Goal: Find specific page/section: Find specific page/section

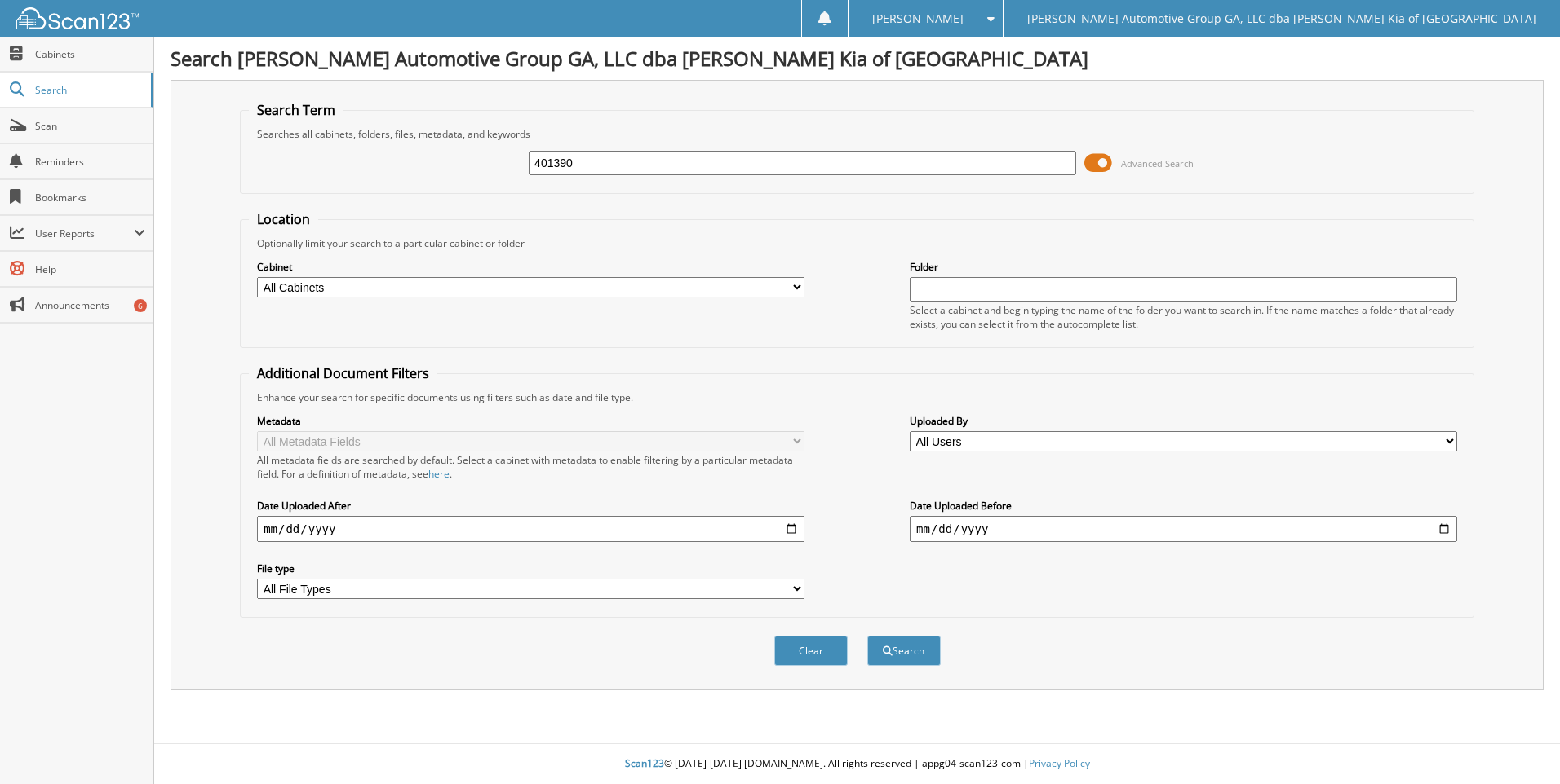
type input "401390"
click at [867, 636] on button "Search" at bounding box center [904, 651] width 73 height 31
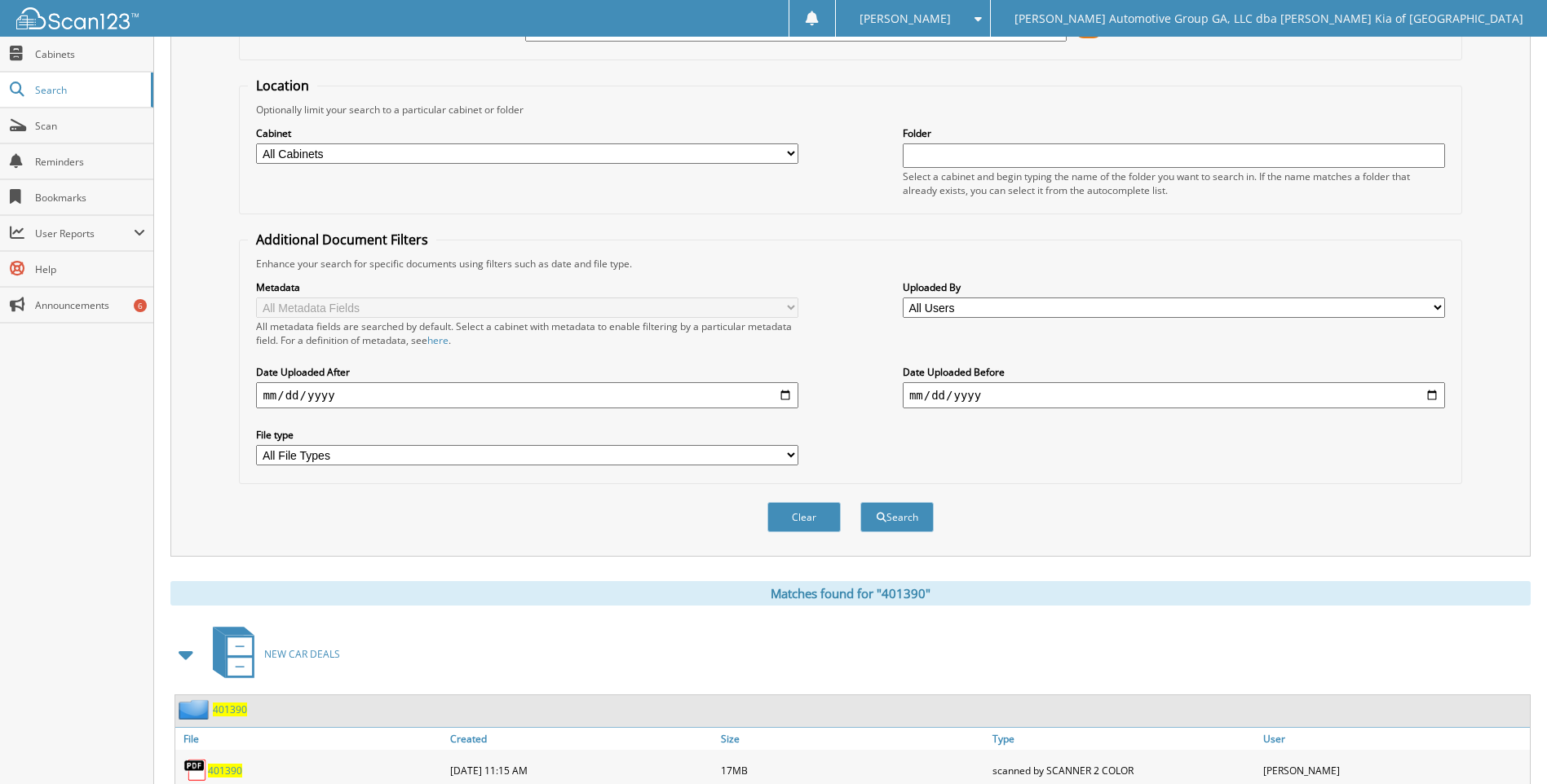
scroll to position [217, 0]
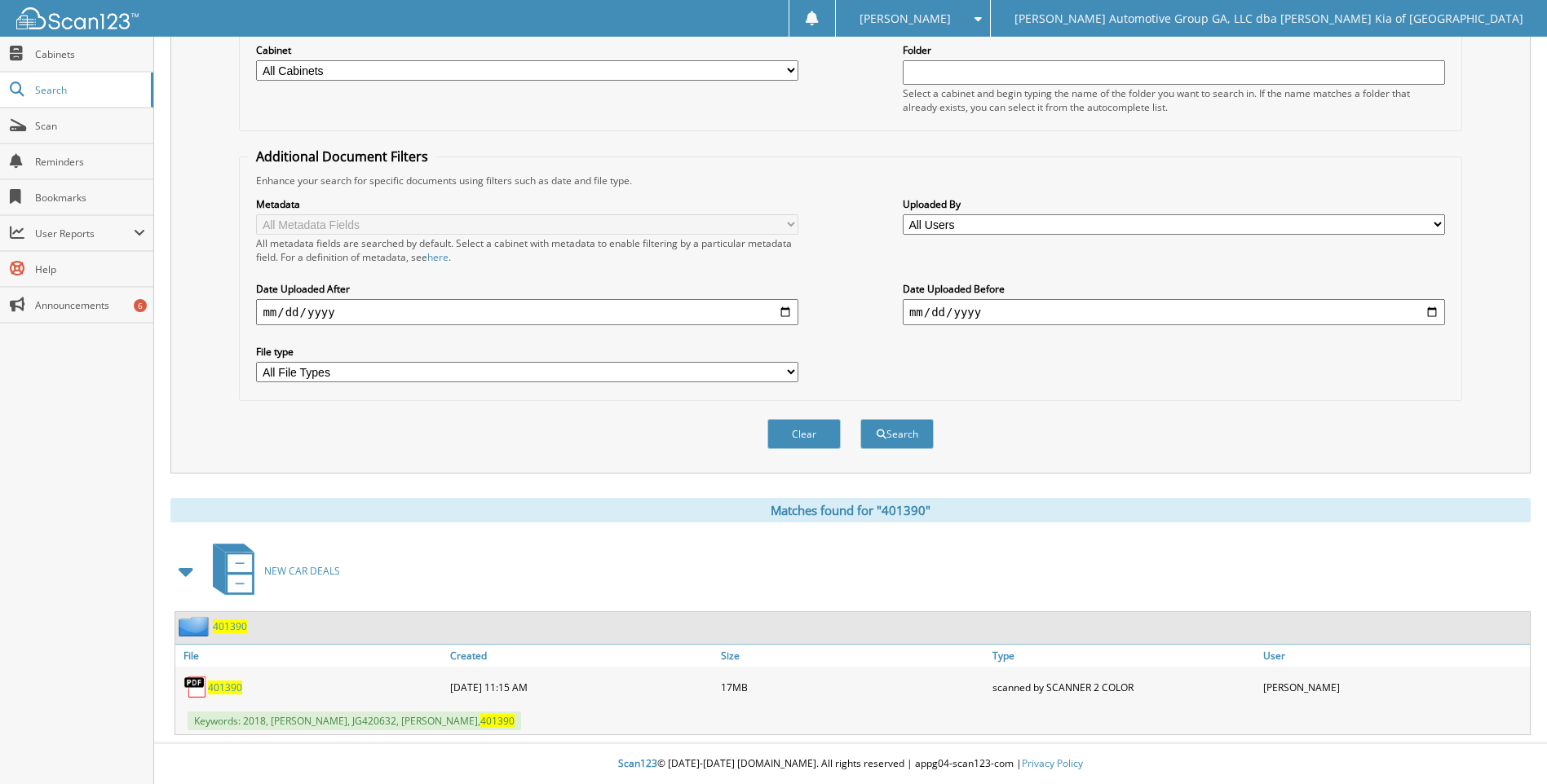
click at [228, 693] on span "401390" at bounding box center [225, 687] width 35 height 14
